Goal: Information Seeking & Learning: Learn about a topic

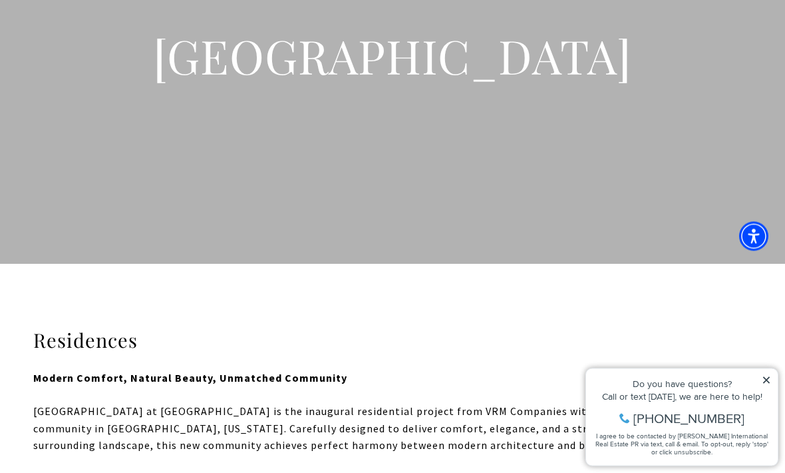
scroll to position [136, 0]
click at [772, 379] on div "Do you have questions? Call or text [DATE], we are here to help! [PHONE_NUMBER]…" at bounding box center [682, 417] width 192 height 97
click at [773, 379] on div "Do you have questions? Call or text [DATE], we are here to help! [PHONE_NUMBER]…" at bounding box center [682, 417] width 192 height 97
click at [770, 381] on icon at bounding box center [766, 379] width 9 height 9
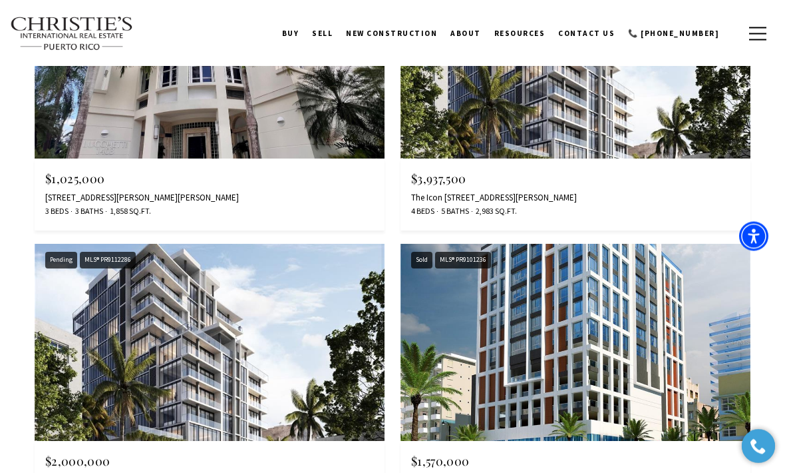
scroll to position [2500, 0]
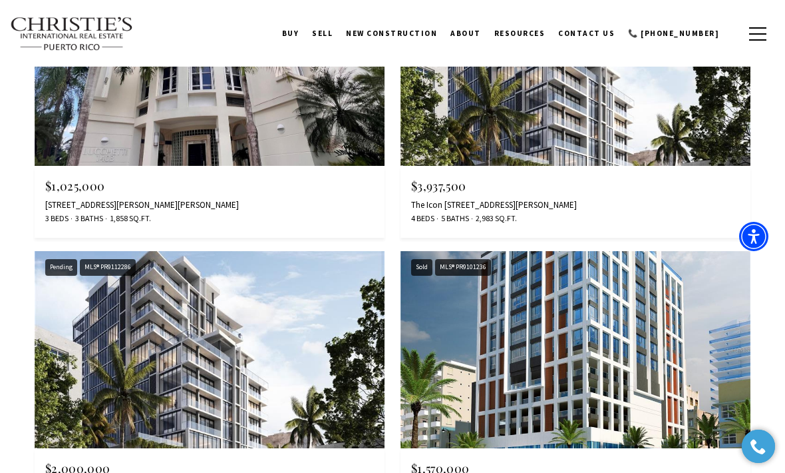
click at [107, 113] on img at bounding box center [210, 67] width 350 height 197
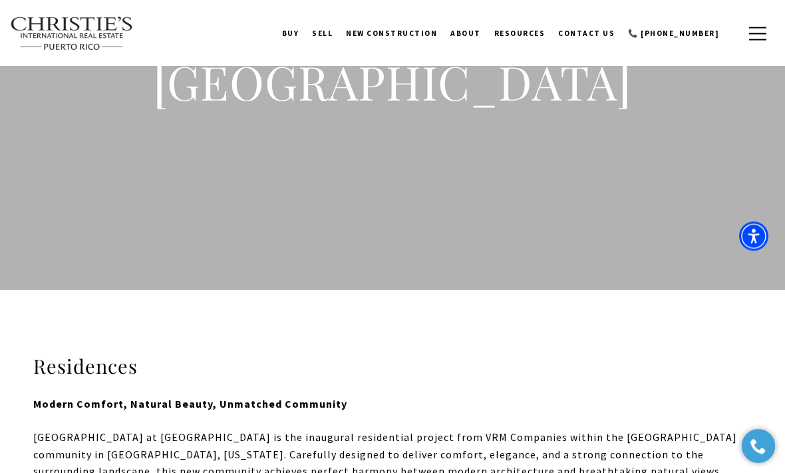
scroll to position [0, 0]
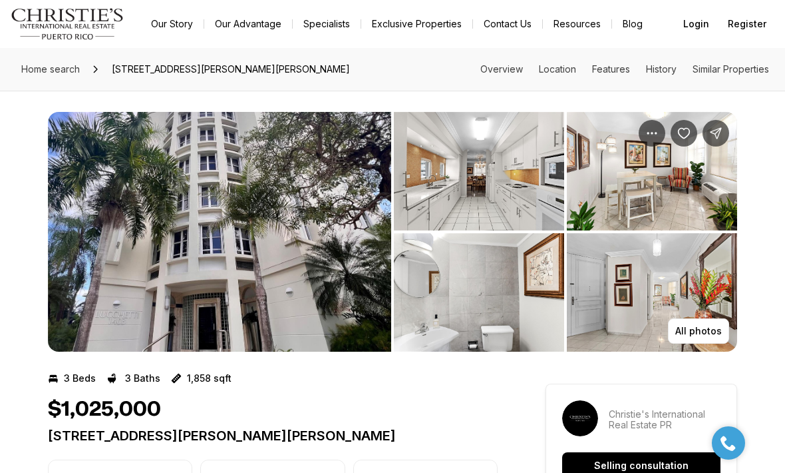
click at [140, 270] on img "View image gallery" at bounding box center [219, 232] width 343 height 240
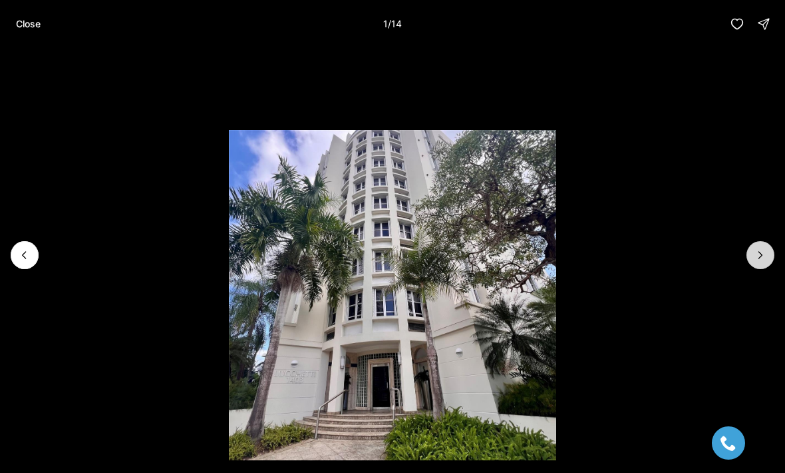
click at [760, 256] on icon "Next slide" at bounding box center [760, 254] width 13 height 13
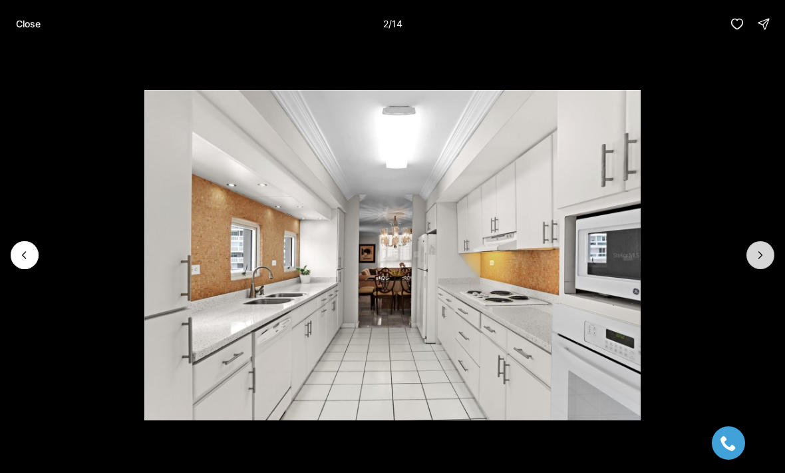
click at [769, 264] on button "Next slide" at bounding box center [761, 255] width 28 height 28
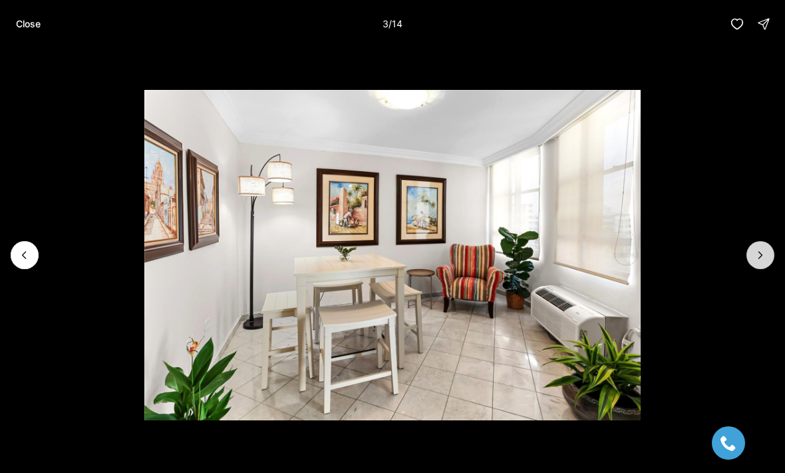
click at [769, 264] on button "Next slide" at bounding box center [761, 255] width 28 height 28
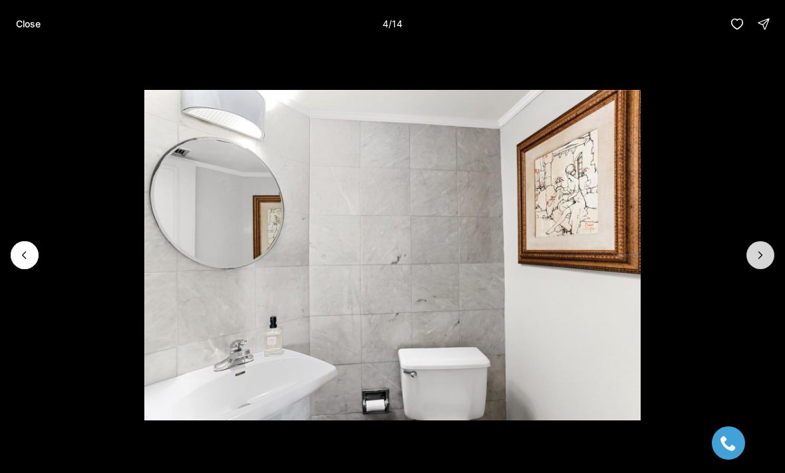
click at [769, 264] on button "Next slide" at bounding box center [761, 255] width 28 height 28
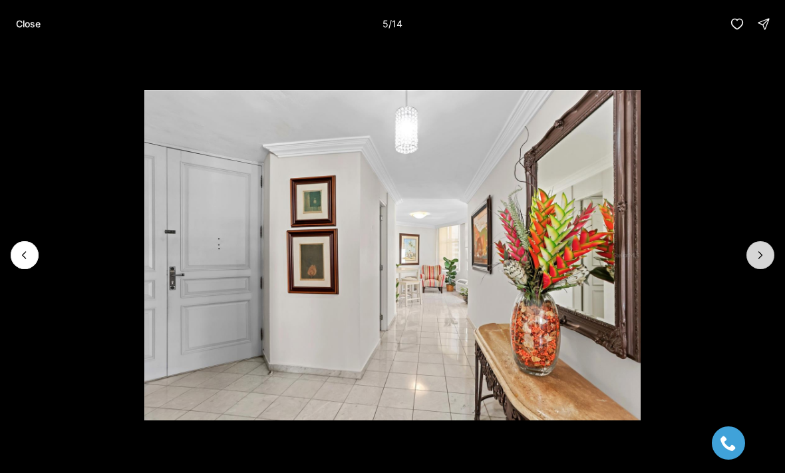
click at [769, 264] on button "Next slide" at bounding box center [761, 255] width 28 height 28
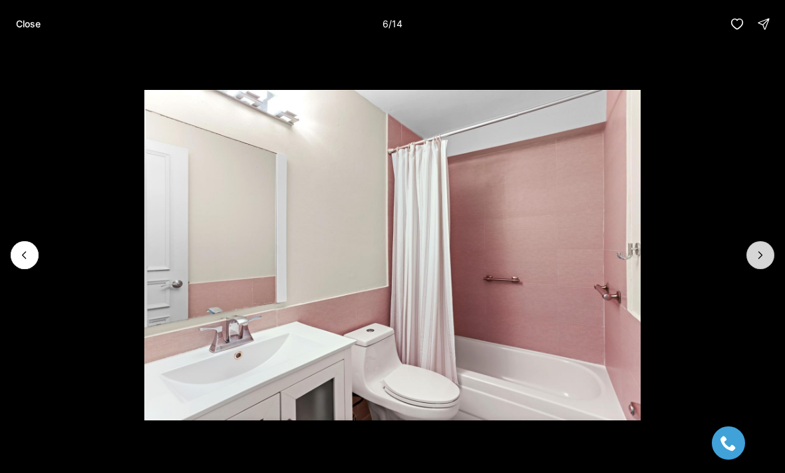
click at [769, 264] on button "Next slide" at bounding box center [761, 255] width 28 height 28
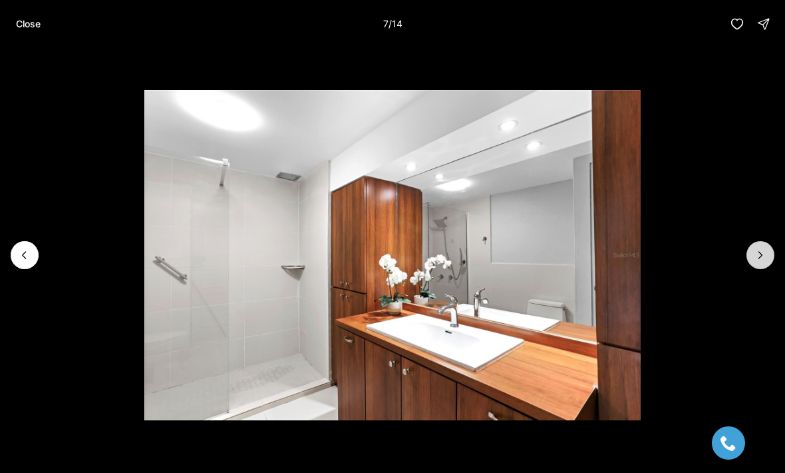
click at [769, 264] on button "Next slide" at bounding box center [761, 255] width 28 height 28
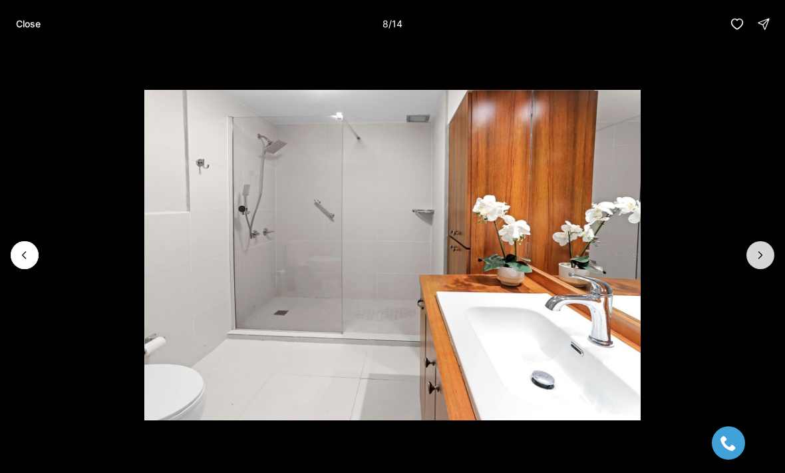
click at [769, 264] on button "Next slide" at bounding box center [761, 255] width 28 height 28
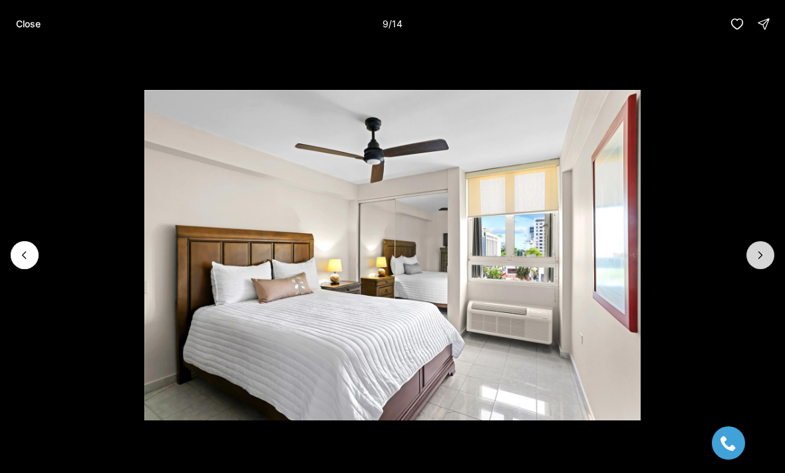
click at [769, 264] on button "Next slide" at bounding box center [761, 255] width 28 height 28
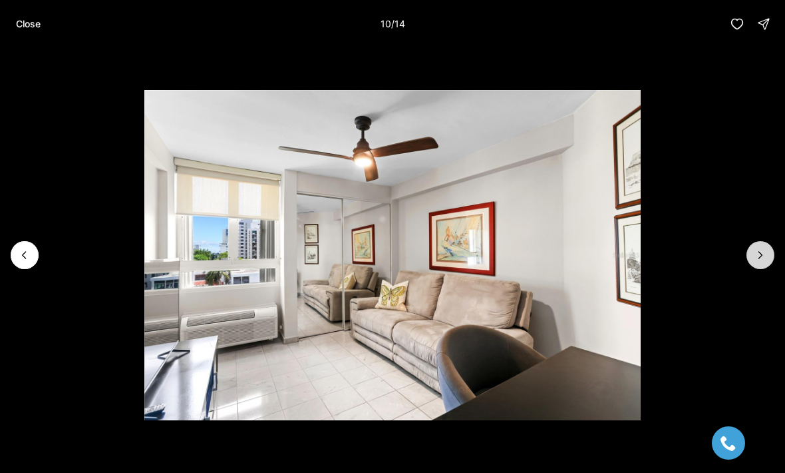
click at [769, 264] on button "Next slide" at bounding box center [761, 255] width 28 height 28
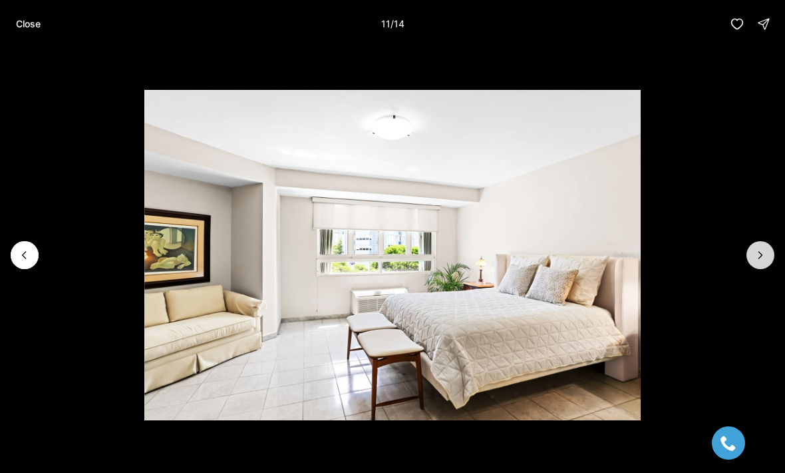
click at [769, 264] on button "Next slide" at bounding box center [761, 255] width 28 height 28
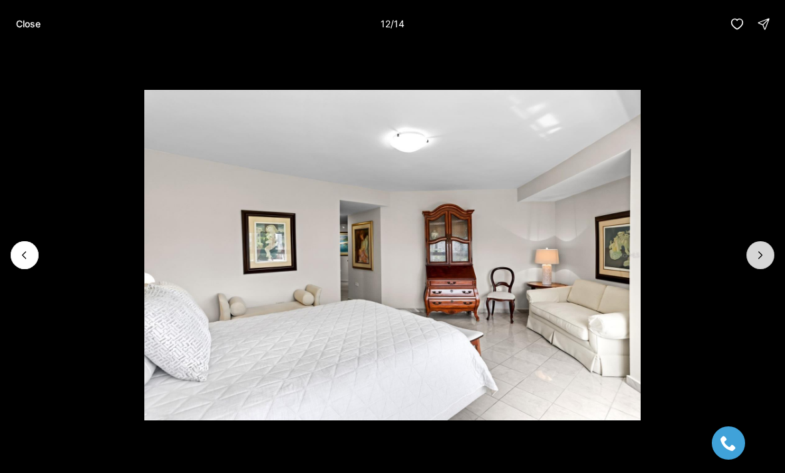
click at [769, 264] on button "Next slide" at bounding box center [761, 255] width 28 height 28
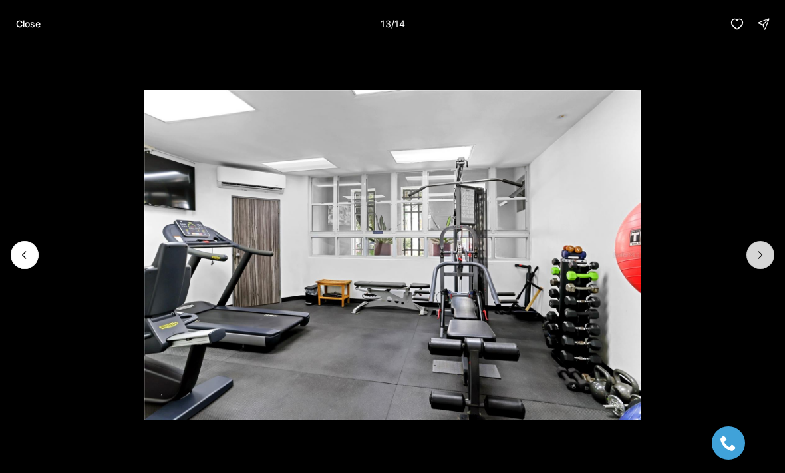
click at [769, 264] on button "Next slide" at bounding box center [761, 255] width 28 height 28
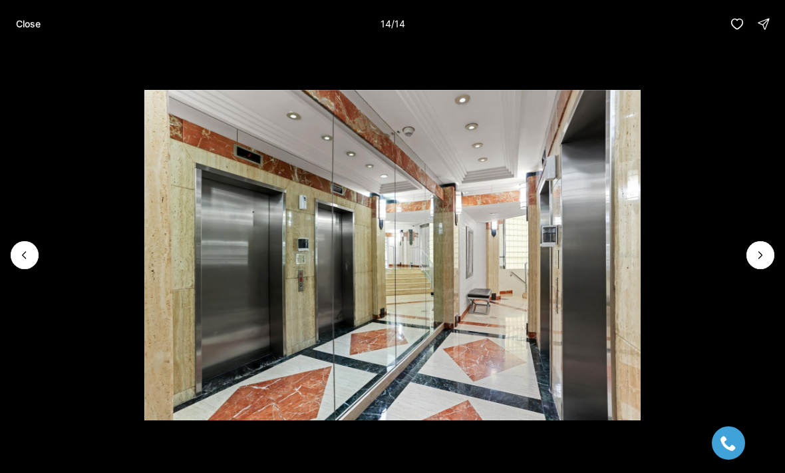
click at [769, 264] on div at bounding box center [761, 255] width 28 height 28
click at [762, 258] on div at bounding box center [761, 255] width 28 height 28
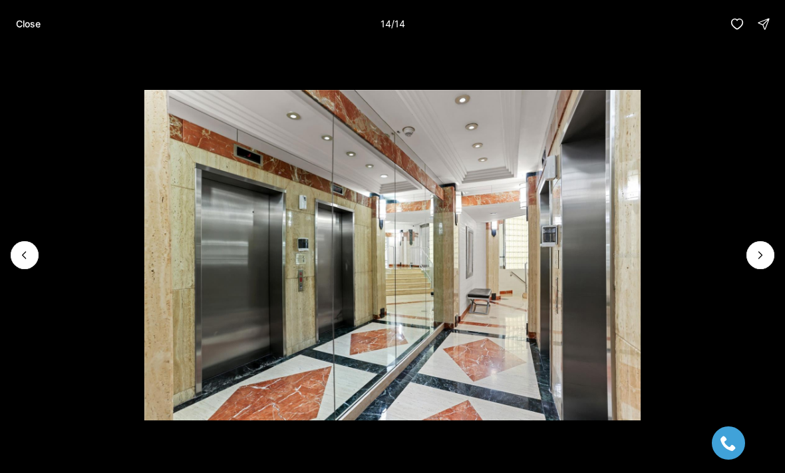
click at [762, 258] on div at bounding box center [761, 255] width 28 height 28
click at [21, 23] on p "Close" at bounding box center [28, 24] width 25 height 11
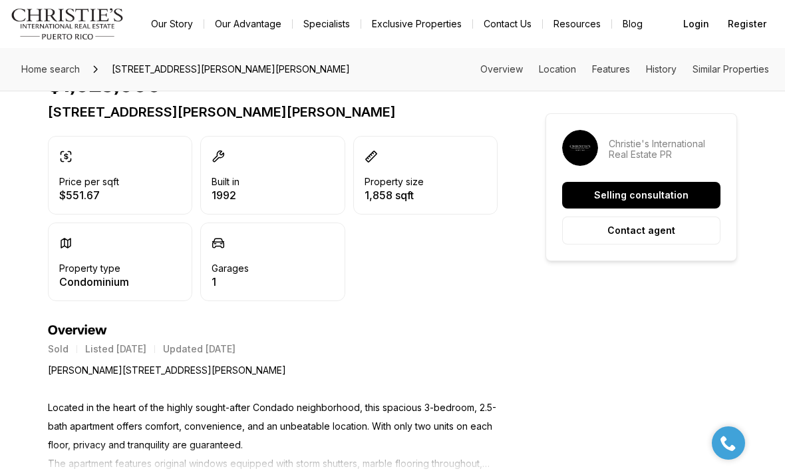
scroll to position [267, 0]
